Goal: Task Accomplishment & Management: Manage account settings

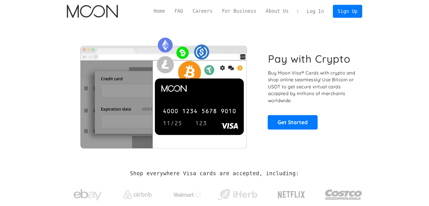
click at [313, 13] on link "Log In" at bounding box center [315, 11] width 27 height 12
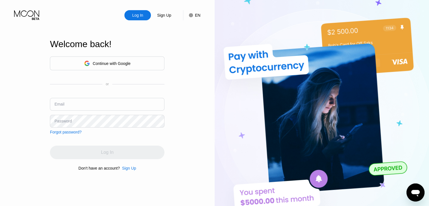
click at [127, 58] on div "Continue with Google" at bounding box center [107, 63] width 115 height 14
